Goal: Task Accomplishment & Management: Manage account settings

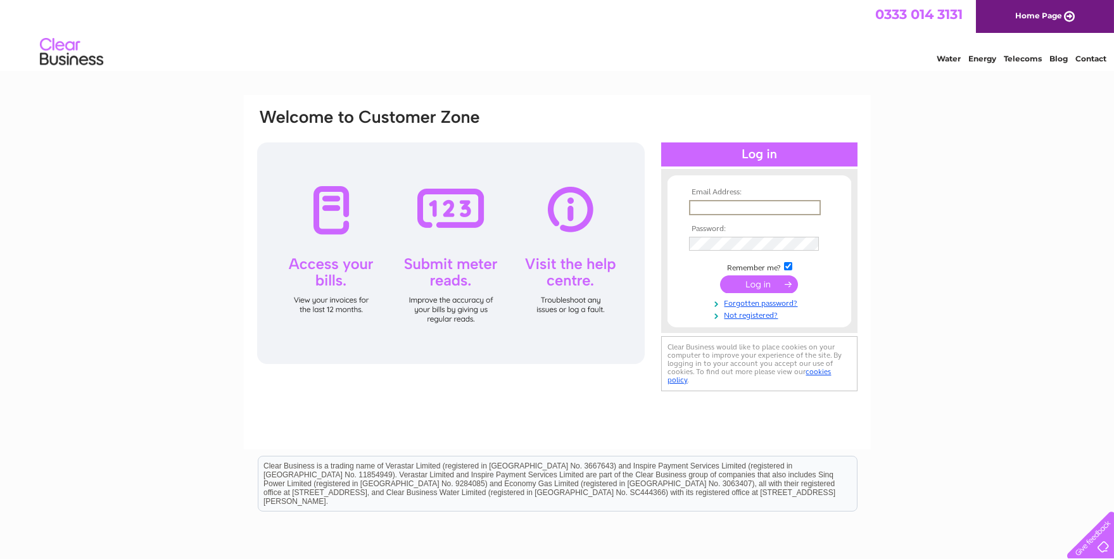
type input "Tayportcharityshop@outlook.com"
click at [764, 285] on input "submit" at bounding box center [759, 285] width 78 height 18
click at [761, 285] on input "submit" at bounding box center [759, 283] width 78 height 18
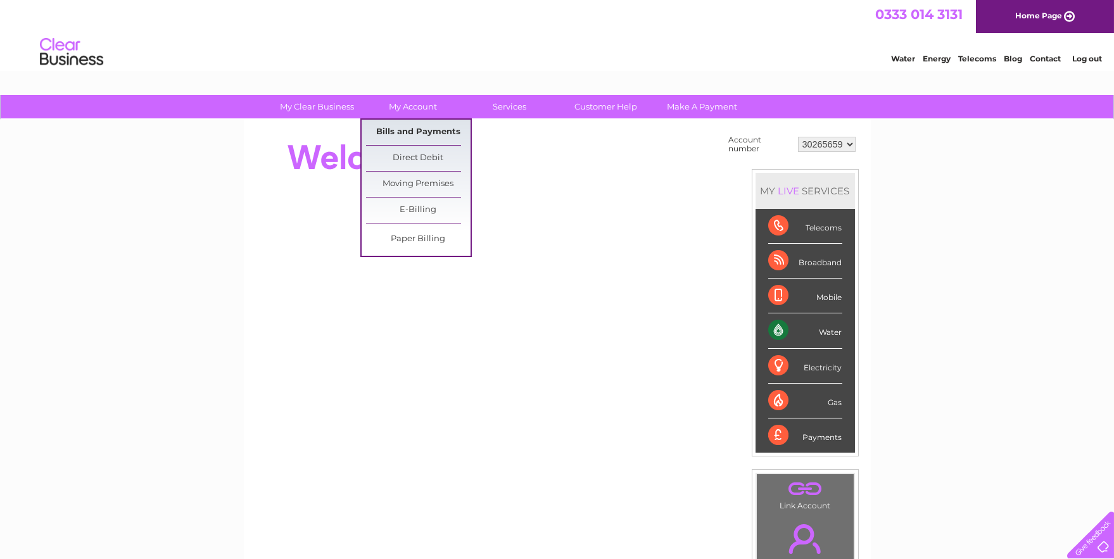
click at [413, 135] on link "Bills and Payments" at bounding box center [418, 132] width 105 height 25
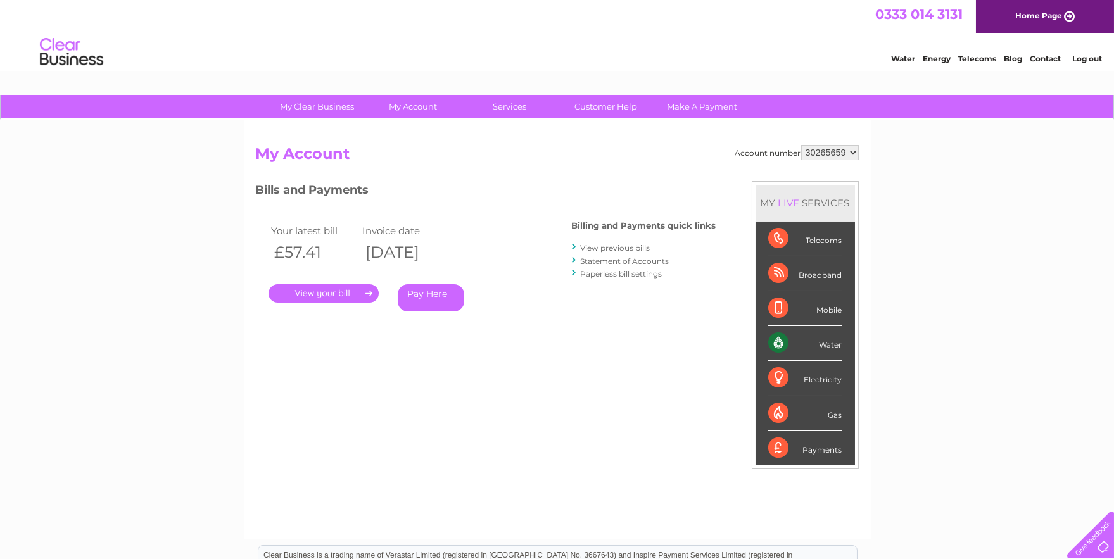
click at [325, 292] on link "." at bounding box center [324, 293] width 110 height 18
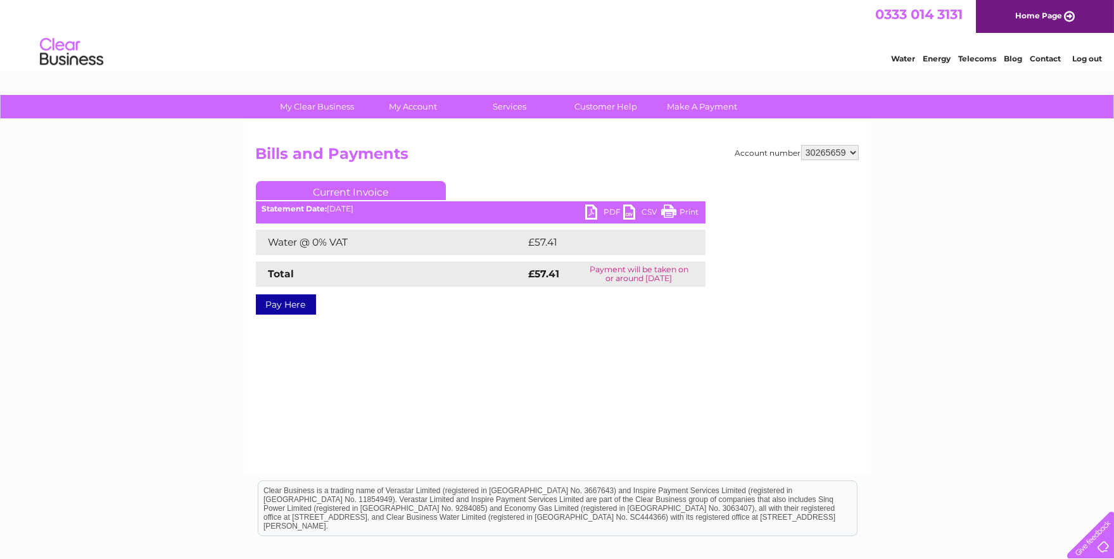
click at [588, 209] on link "PDF" at bounding box center [604, 214] width 38 height 18
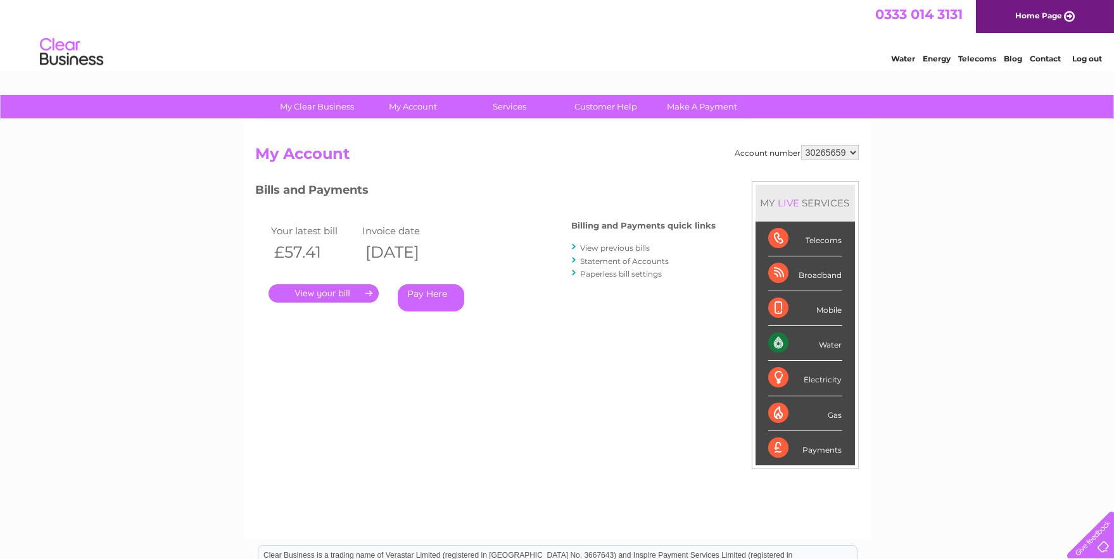
click at [309, 291] on link "." at bounding box center [324, 293] width 110 height 18
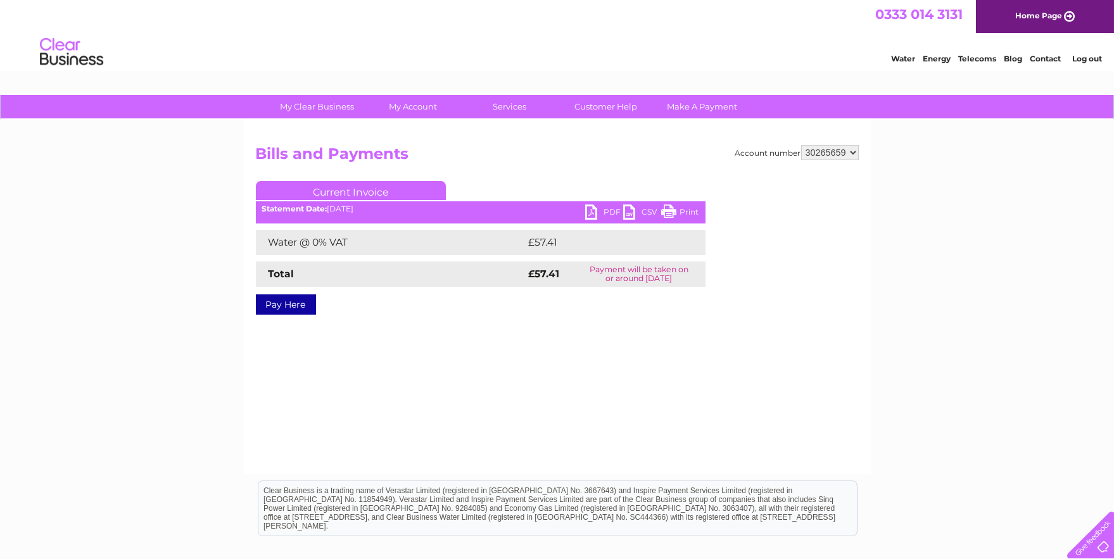
click at [591, 213] on link "PDF" at bounding box center [604, 214] width 38 height 18
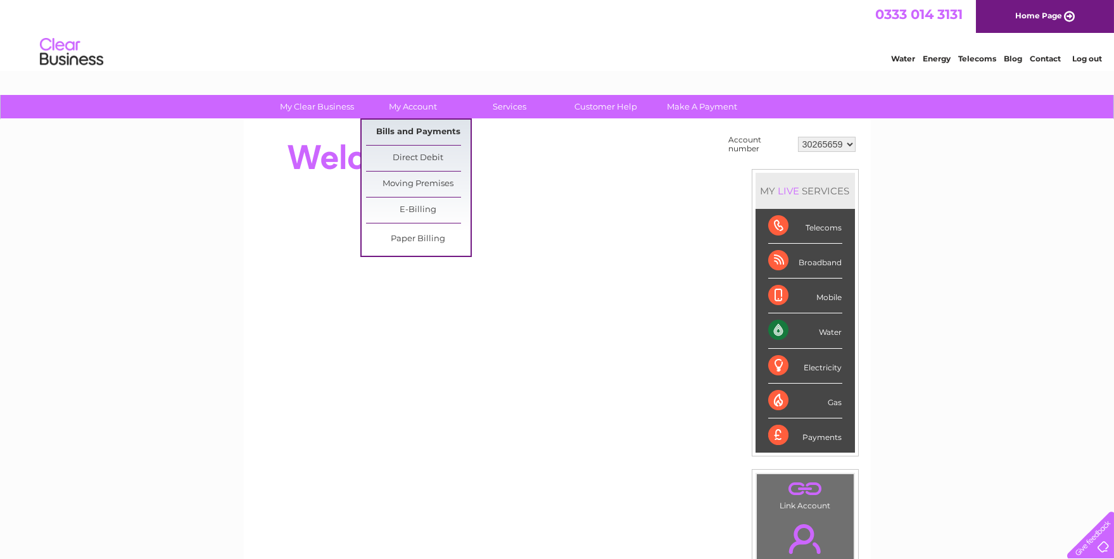
click at [412, 131] on link "Bills and Payments" at bounding box center [418, 132] width 105 height 25
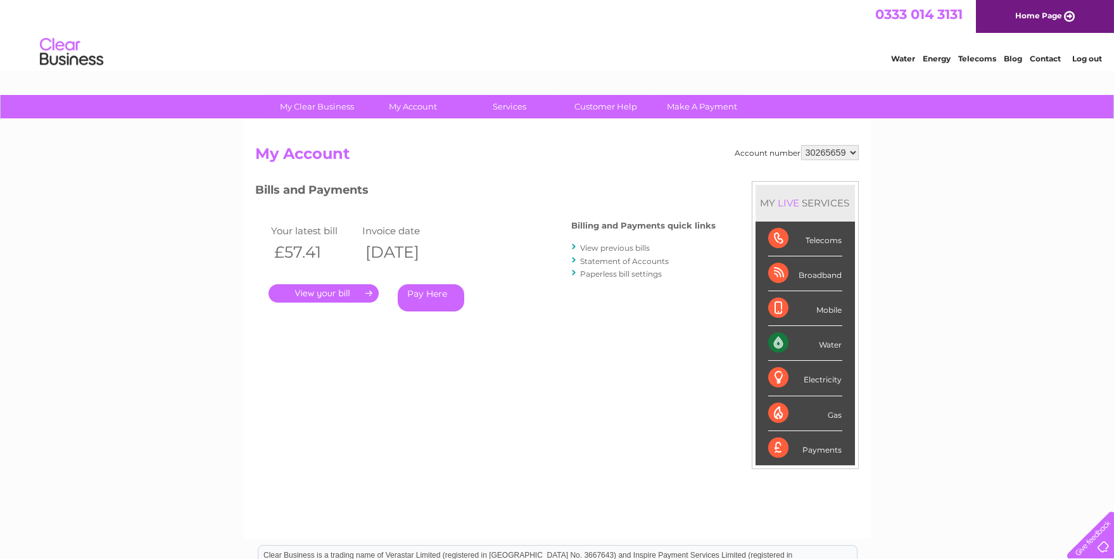
click at [330, 296] on link "." at bounding box center [324, 293] width 110 height 18
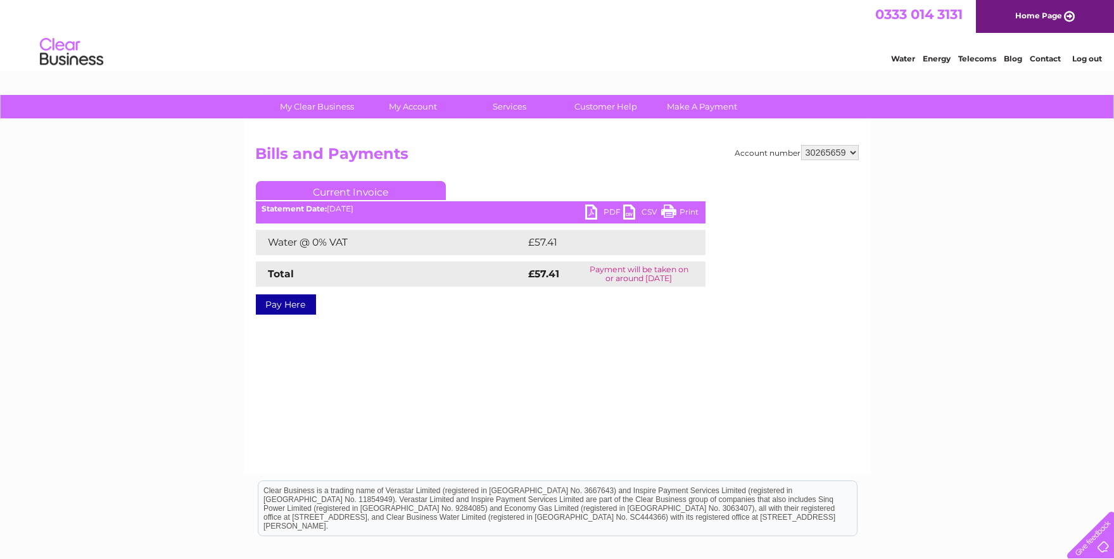
click at [592, 210] on link "PDF" at bounding box center [604, 214] width 38 height 18
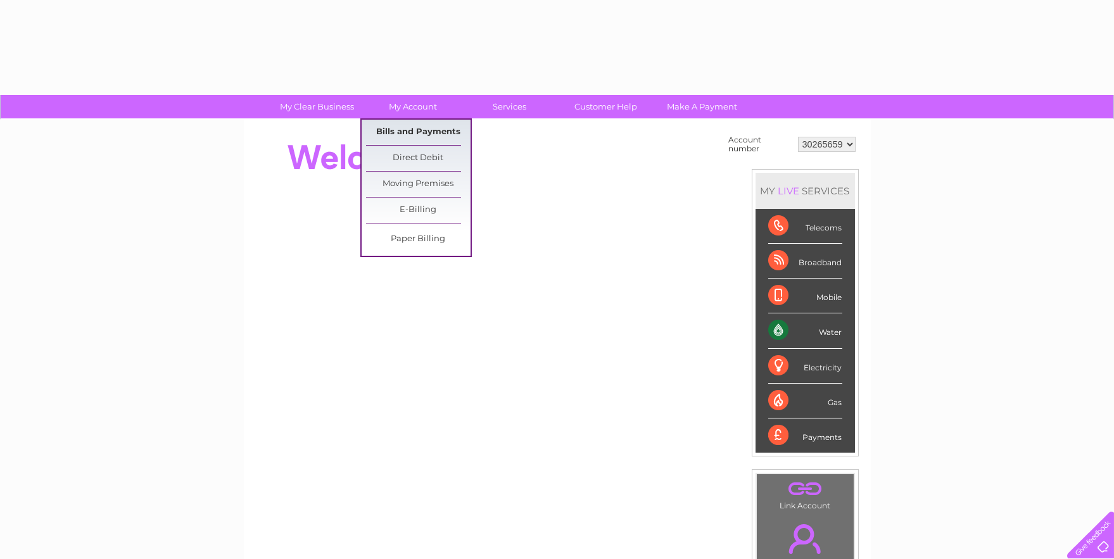
click at [440, 130] on link "Bills and Payments" at bounding box center [418, 132] width 105 height 25
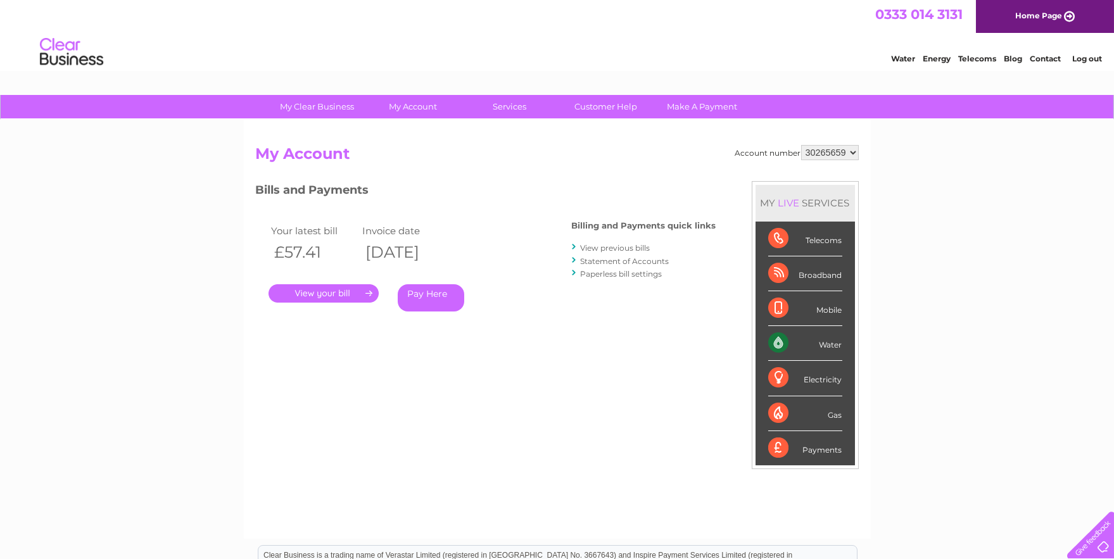
click at [333, 294] on link "." at bounding box center [324, 293] width 110 height 18
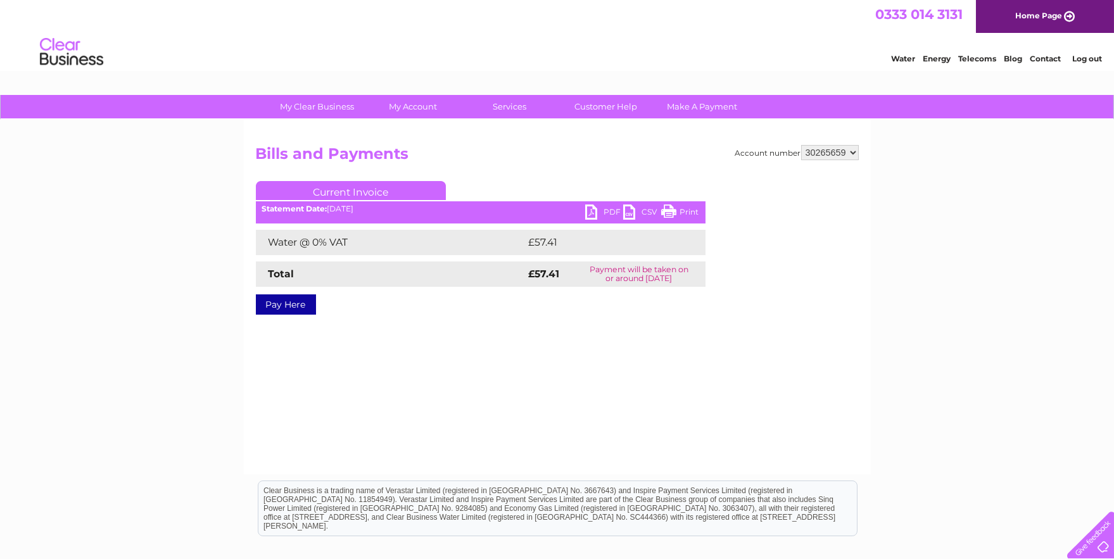
click at [600, 212] on link "PDF" at bounding box center [604, 214] width 38 height 18
